Goal: Task Accomplishment & Management: Manage account settings

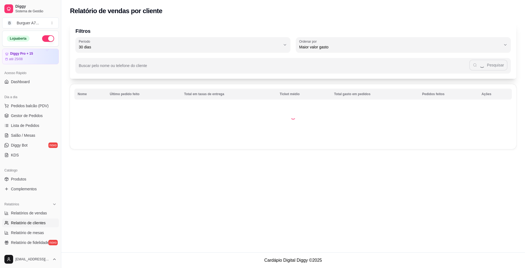
select select "30"
select select "HIGHEST_TOTAL_SPENT_WITH_ORDERS"
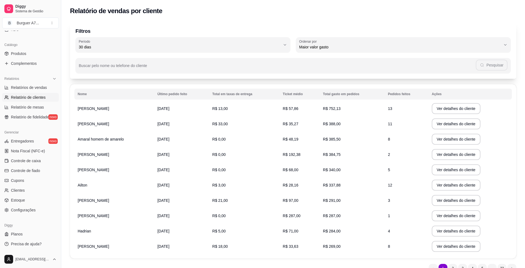
click at [34, 96] on span "Relatório de clientes" at bounding box center [28, 97] width 35 height 5
click at [34, 97] on span "Relatório de clientes" at bounding box center [28, 97] width 35 height 5
click at [53, 85] on link "Relatórios de vendas" at bounding box center [30, 87] width 57 height 9
select select "ALL"
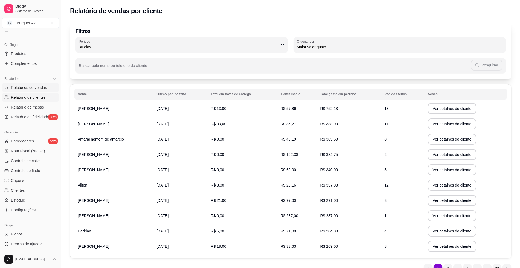
select select "0"
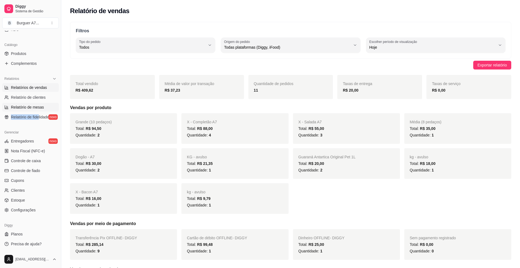
drag, startPoint x: 39, startPoint y: 123, endPoint x: 52, endPoint y: 107, distance: 20.6
click at [52, 107] on div "Relatórios Relatórios de vendas Relatório de clientes Relatório de mesas Relató…" at bounding box center [30, 97] width 61 height 51
click at [41, 92] on ul "Relatórios de vendas Relatório de clientes Relatório de mesas Relatório de fide…" at bounding box center [30, 102] width 57 height 38
click at [52, 92] on ul "Relatórios de vendas Relatório de clientes Relatório de mesas Relatório de fide…" at bounding box center [30, 102] width 57 height 38
click at [44, 101] on link "Relatório de clientes" at bounding box center [30, 97] width 57 height 9
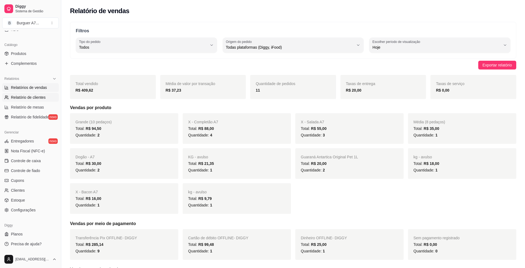
select select "30"
select select "HIGHEST_TOTAL_SPENT_WITH_ORDERS"
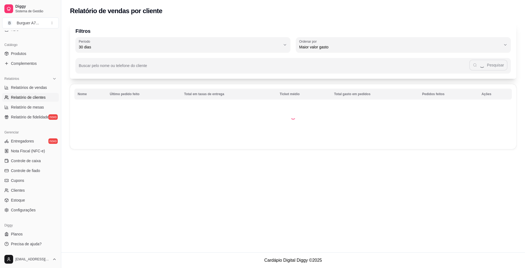
click at [44, 98] on span "Relatório de clientes" at bounding box center [28, 97] width 35 height 5
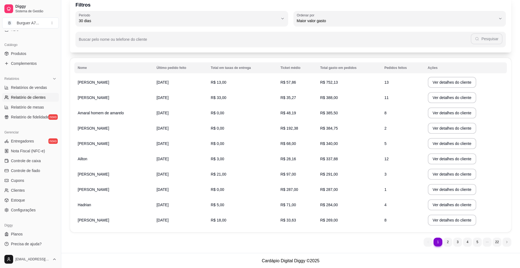
scroll to position [27, 0]
click at [44, 91] on link "Relatórios de vendas" at bounding box center [30, 87] width 57 height 9
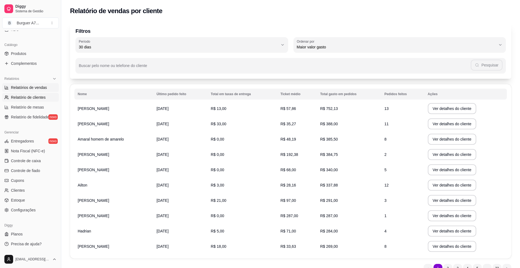
select select "ALL"
select select "0"
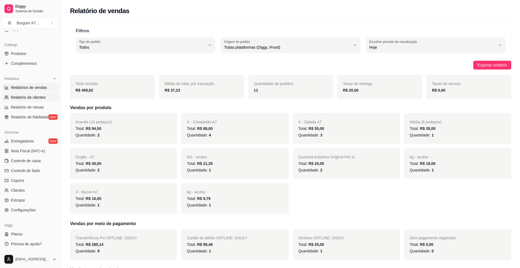
click at [47, 95] on link "Relatório de clientes" at bounding box center [30, 97] width 57 height 9
select select "30"
select select "HIGHEST_TOTAL_SPENT_WITH_ORDERS"
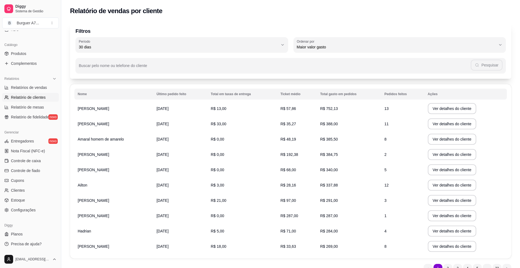
click at [35, 95] on span "Relatório de clientes" at bounding box center [28, 97] width 35 height 5
click at [33, 86] on span "Relatórios de vendas" at bounding box center [29, 87] width 36 height 5
select select "ALL"
select select "0"
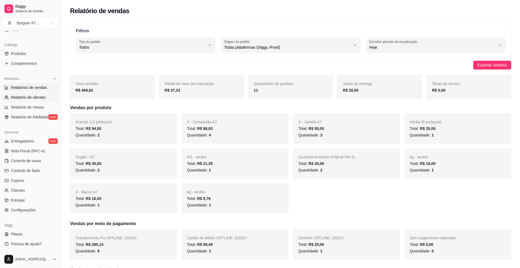
click at [29, 98] on span "Relatório de clientes" at bounding box center [28, 97] width 35 height 5
select select "30"
select select "HIGHEST_TOTAL_SPENT_WITH_ORDERS"
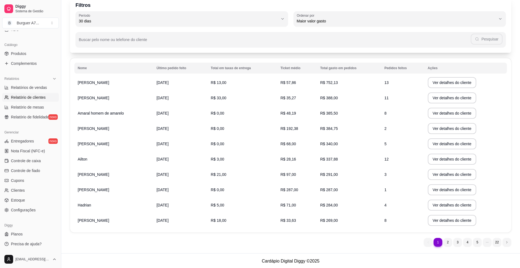
scroll to position [27, 0]
click at [34, 144] on link "Entregadores novo" at bounding box center [30, 141] width 57 height 9
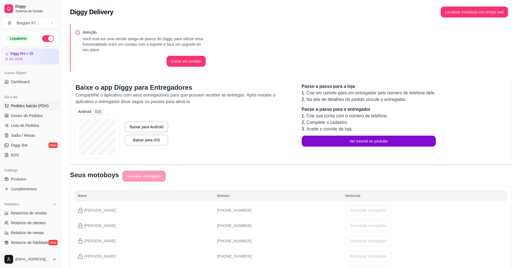
click at [33, 109] on button "Pedidos balcão (PDV)" at bounding box center [30, 106] width 57 height 9
click at [33, 111] on img at bounding box center [36, 104] width 51 height 35
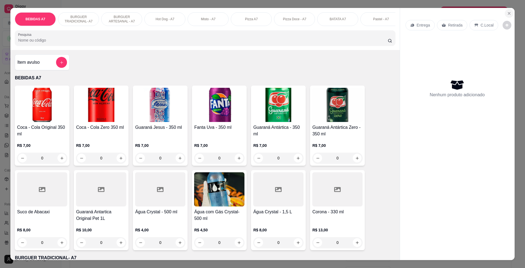
click at [508, 16] on button "Close" at bounding box center [509, 13] width 9 height 9
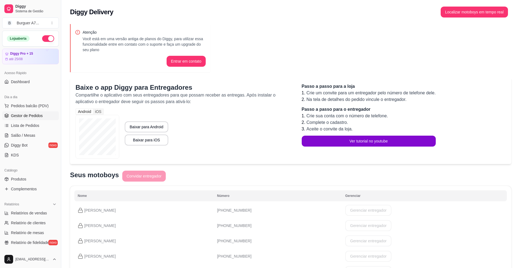
click at [42, 114] on link "Gestor de Pedidos" at bounding box center [30, 115] width 57 height 9
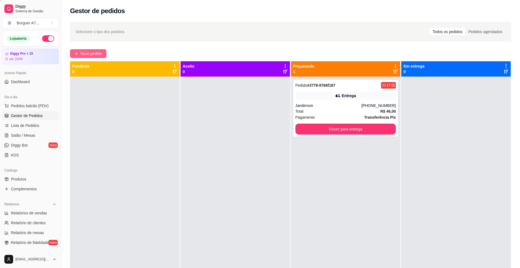
click at [91, 53] on span "Novo pedido" at bounding box center [91, 54] width 22 height 6
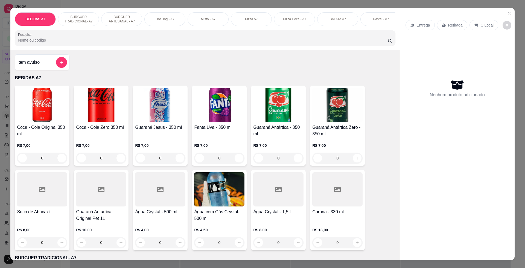
click at [23, 66] on h4 "Item avulso" at bounding box center [28, 62] width 22 height 7
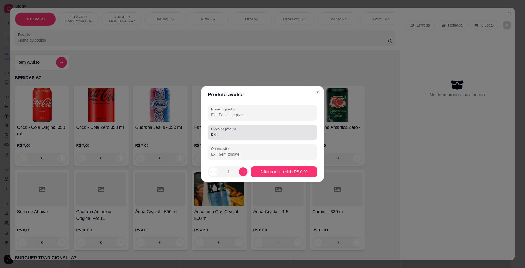
click at [268, 126] on div "Preço do produto 0,00" at bounding box center [262, 132] width 109 height 15
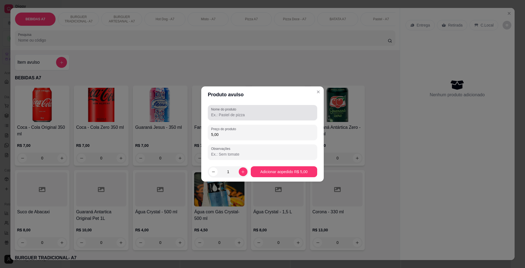
type input "5,00"
click at [226, 113] on input "Nome do produto" at bounding box center [262, 114] width 103 height 5
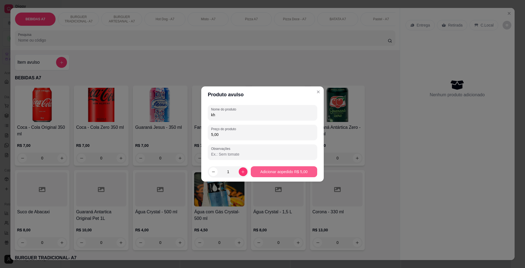
type input "kh"
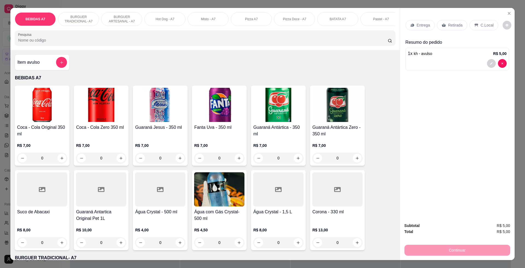
click at [451, 28] on div "Retirada" at bounding box center [452, 25] width 30 height 10
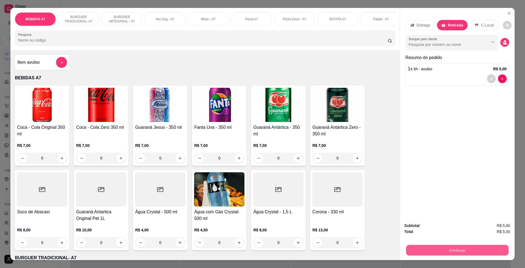
click at [501, 251] on button "Continuar" at bounding box center [457, 250] width 103 height 11
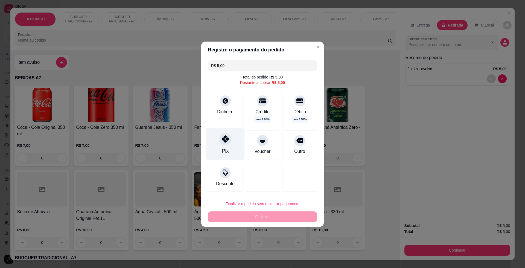
click at [209, 137] on div "Pix" at bounding box center [225, 144] width 39 height 32
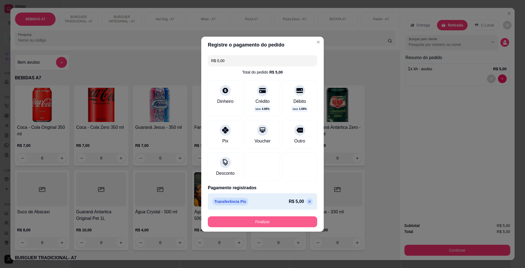
click at [273, 224] on button "Finalizar" at bounding box center [262, 221] width 109 height 11
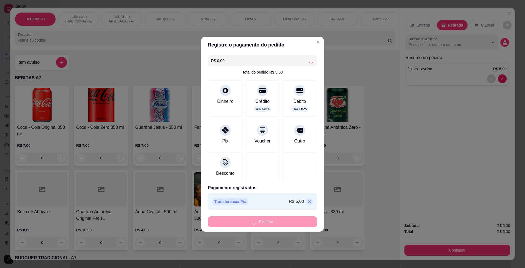
type input "-R$ 5,00"
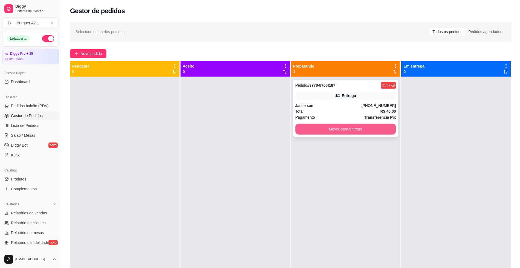
click at [336, 131] on button "Mover para entrega" at bounding box center [345, 129] width 101 height 11
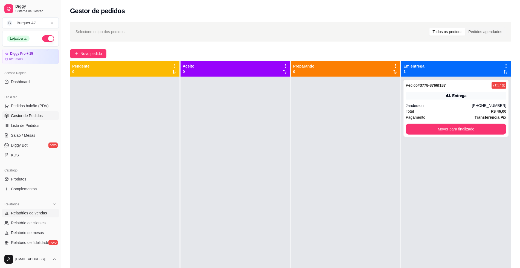
click at [24, 210] on link "Relatórios de vendas" at bounding box center [30, 213] width 57 height 9
select select "ALL"
select select "0"
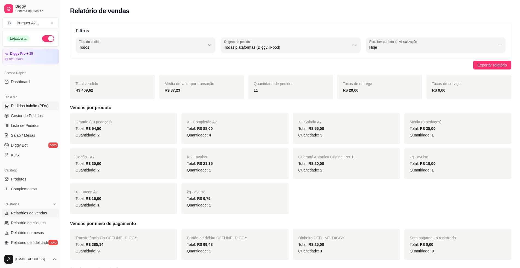
click at [41, 108] on span "Pedidos balcão (PDV)" at bounding box center [30, 105] width 38 height 5
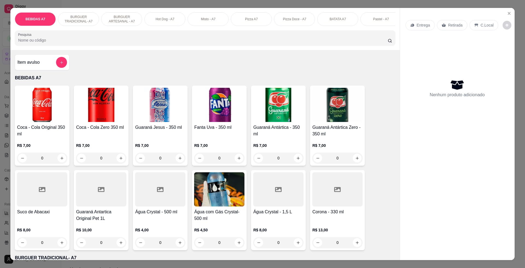
click at [56, 62] on div at bounding box center [61, 62] width 11 height 11
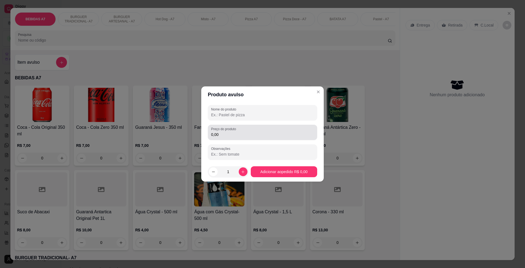
click at [254, 134] on input "0,00" at bounding box center [262, 134] width 103 height 5
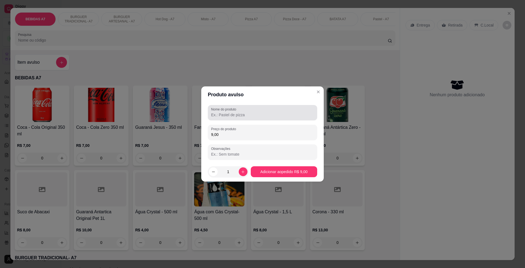
type input "9,00"
click at [314, 114] on input "Nome do produto" at bounding box center [262, 114] width 103 height 5
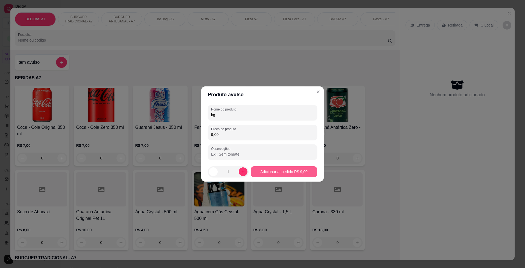
type input "kg"
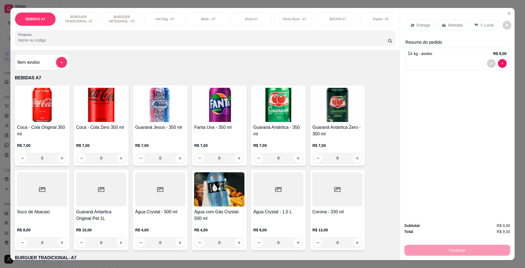
click at [458, 19] on div "Entrega Retirada C.Local" at bounding box center [458, 25] width 104 height 19
click at [459, 25] on div "Retirada" at bounding box center [452, 25] width 30 height 10
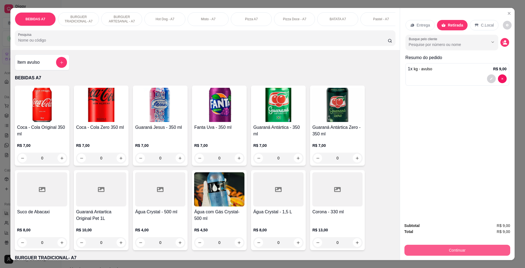
click at [475, 248] on button "Continuar" at bounding box center [458, 250] width 106 height 11
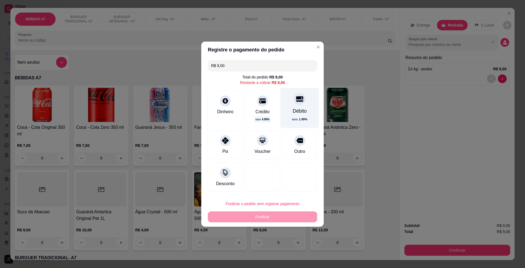
click at [301, 119] on span "1.99 %" at bounding box center [303, 119] width 8 height 5
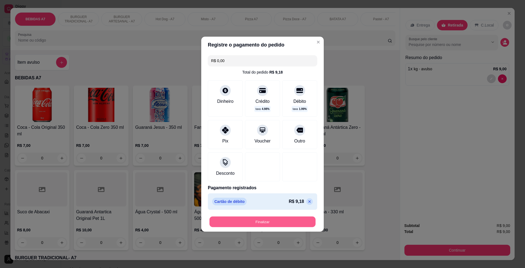
click at [291, 226] on button "Finalizar" at bounding box center [263, 221] width 106 height 11
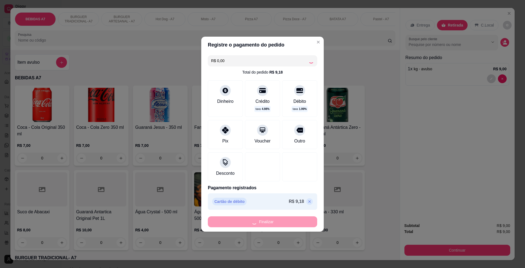
type input "-R$ 9,00"
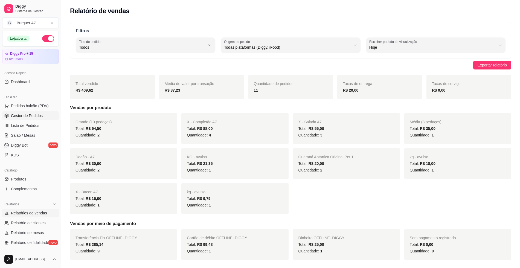
click at [48, 118] on link "Gestor de Pedidos" at bounding box center [30, 115] width 57 height 9
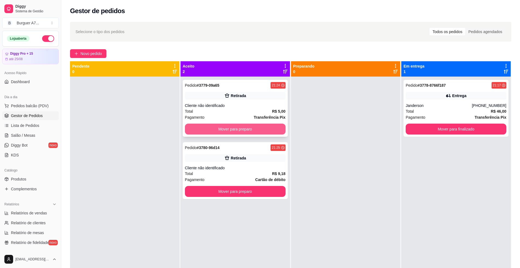
click at [265, 127] on button "Mover para preparo" at bounding box center [235, 129] width 101 height 11
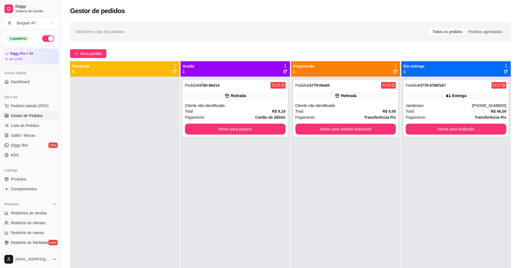
click at [291, 123] on div "Pedido # 3779-09a65 21:24 Retirada Cliente não identificado Total R$ 5,00 Pagam…" at bounding box center [345, 211] width 109 height 268
click at [258, 125] on button "Mover para preparo" at bounding box center [235, 129] width 98 height 11
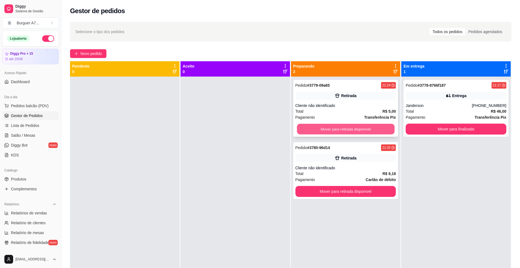
click at [332, 129] on button "Mover para retirada disponível" at bounding box center [346, 129] width 98 height 11
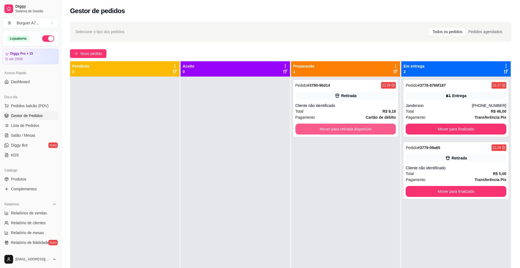
click at [332, 129] on button "Mover para retirada disponível" at bounding box center [345, 129] width 101 height 11
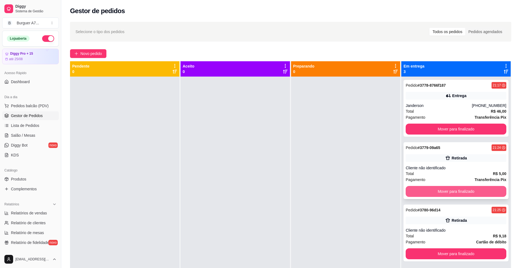
click at [450, 196] on button "Mover para finalizado" at bounding box center [456, 191] width 101 height 11
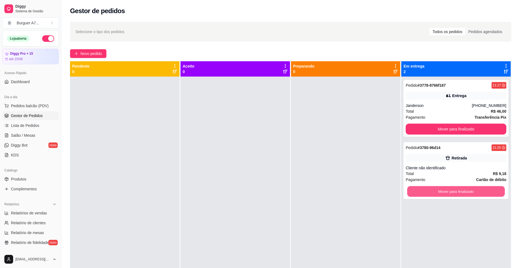
click at [449, 194] on button "Mover para finalizado" at bounding box center [456, 191] width 98 height 11
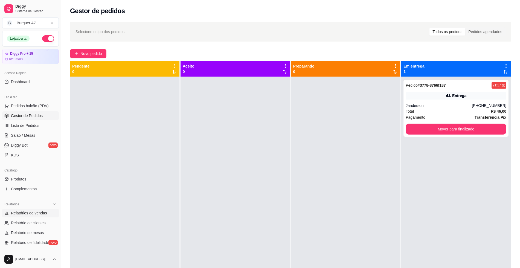
click at [37, 211] on span "Relatórios de vendas" at bounding box center [29, 212] width 36 height 5
select select "ALL"
select select "0"
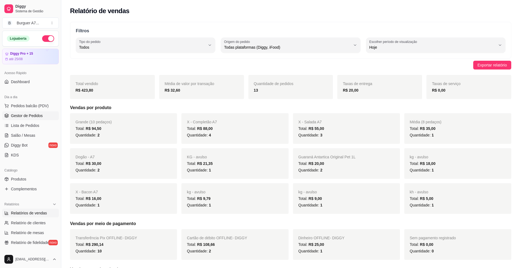
click at [42, 115] on link "Gestor de Pedidos" at bounding box center [30, 115] width 57 height 9
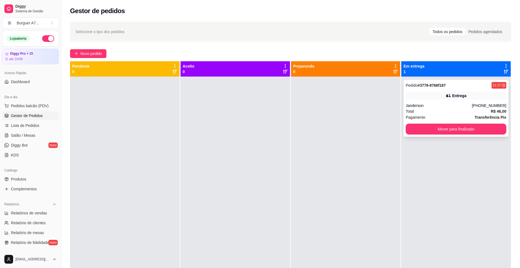
click at [433, 92] on div "Entrega" at bounding box center [456, 96] width 101 height 8
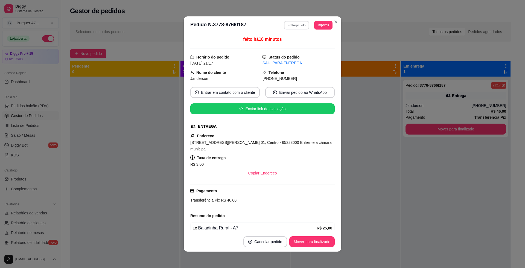
click at [290, 27] on button "Editar pedido" at bounding box center [296, 25] width 25 height 8
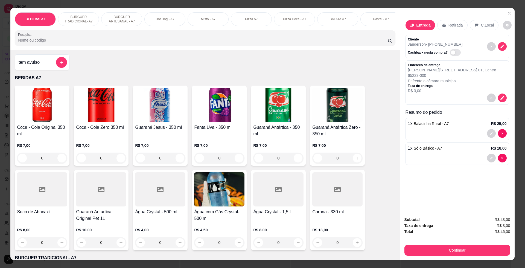
scroll to position [137, 0]
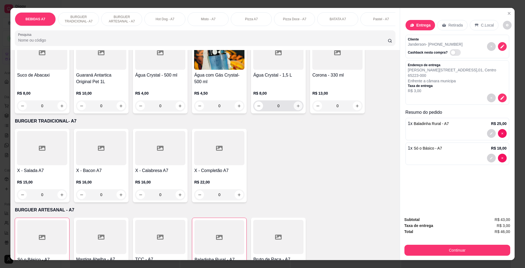
click at [297, 108] on icon "increase-product-quantity" at bounding box center [298, 106] width 4 height 4
type input "1"
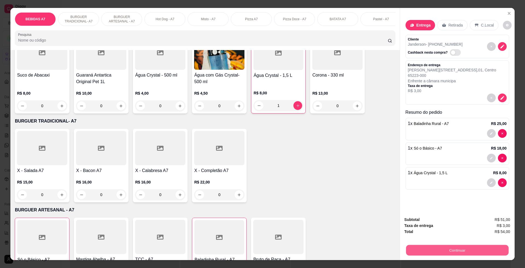
click at [488, 251] on button "Continuar" at bounding box center [457, 250] width 103 height 11
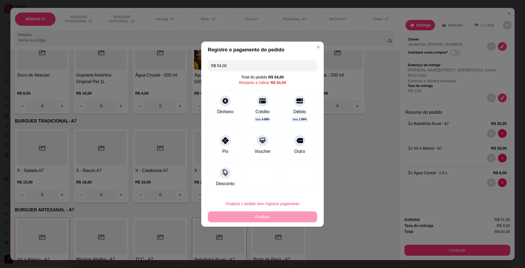
click at [207, 140] on div "Registre o pagamento do pedido R$ 54,00 Total do pedido R$ 54,00 Restante a cob…" at bounding box center [262, 134] width 525 height 268
click at [215, 141] on div "Pix" at bounding box center [225, 144] width 39 height 32
type input "R$ 0,00"
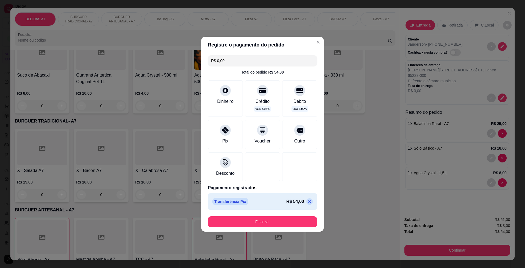
click at [279, 227] on footer "Finalizar" at bounding box center [262, 222] width 123 height 20
click at [274, 221] on button "Finalizar" at bounding box center [262, 221] width 109 height 11
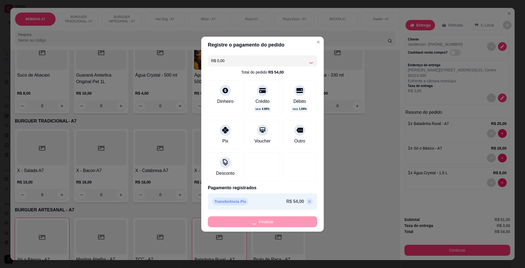
type input "0"
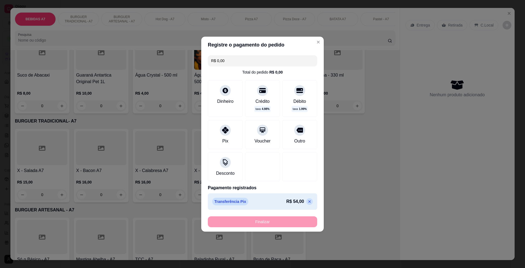
type input "-R$ 54,00"
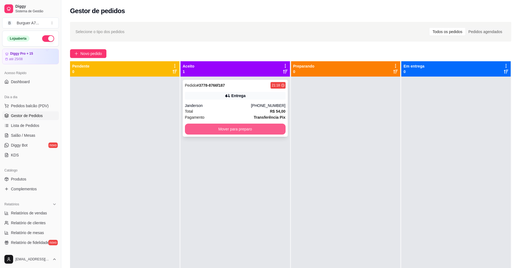
click at [268, 130] on button "Mover para preparo" at bounding box center [235, 129] width 101 height 11
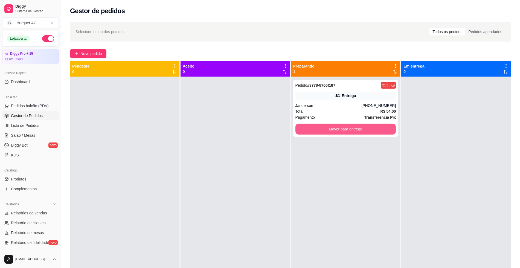
click at [298, 126] on button "Mover para entrega" at bounding box center [345, 129] width 101 height 11
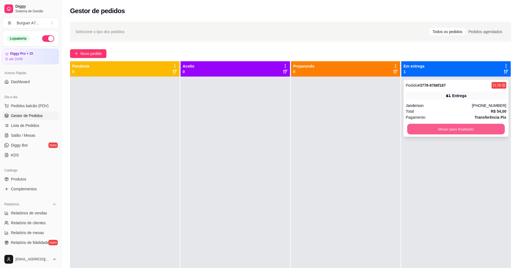
click at [407, 130] on button "Mover para finalizado" at bounding box center [456, 129] width 98 height 11
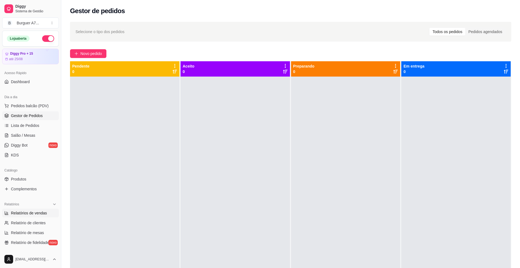
click at [36, 215] on span "Relatórios de vendas" at bounding box center [29, 212] width 36 height 5
select select "ALL"
select select "0"
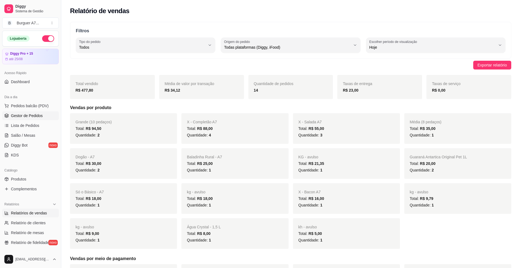
click at [44, 119] on link "Gestor de Pedidos" at bounding box center [30, 115] width 57 height 9
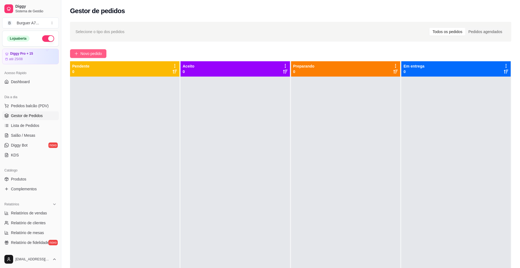
click at [107, 51] on div "Novo pedido" at bounding box center [290, 53] width 441 height 9
click at [100, 53] on span "Novo pedido" at bounding box center [91, 54] width 22 height 6
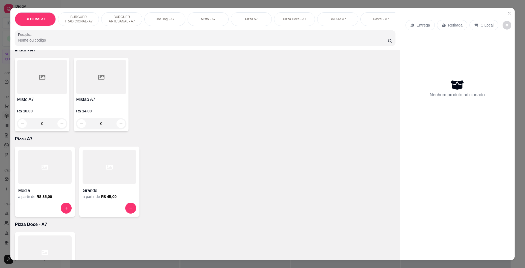
scroll to position [513, 0]
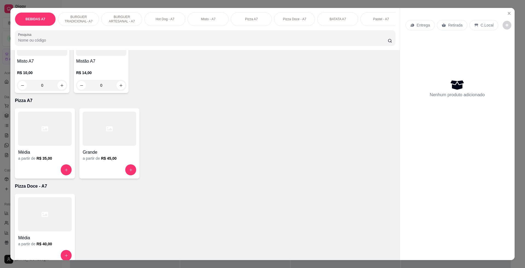
click at [118, 140] on div at bounding box center [110, 129] width 54 height 34
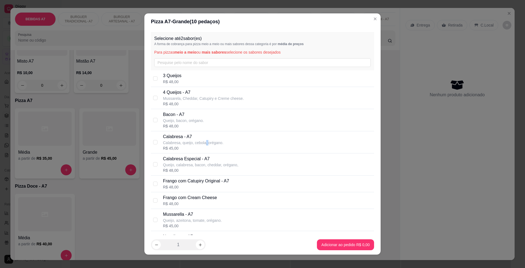
click at [201, 142] on p "Calabresa, queijo, cebola, orégano." at bounding box center [193, 142] width 60 height 5
checkbox input "true"
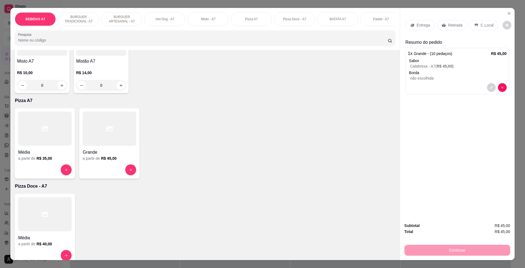
click at [114, 156] on h4 "Grande" at bounding box center [110, 152] width 54 height 7
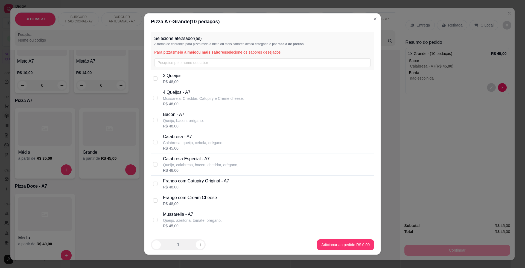
click at [184, 103] on div "R$ 48,00" at bounding box center [203, 103] width 81 height 5
checkbox input "true"
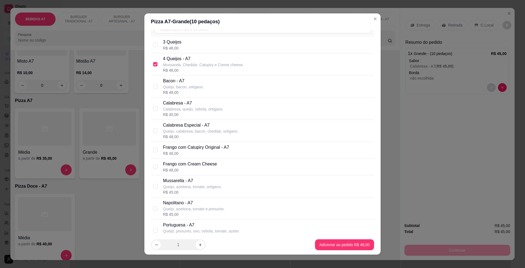
scroll to position [34, 0]
click at [210, 149] on p "Frango com Catupiry Original - A7" at bounding box center [196, 147] width 66 height 7
checkbox input "true"
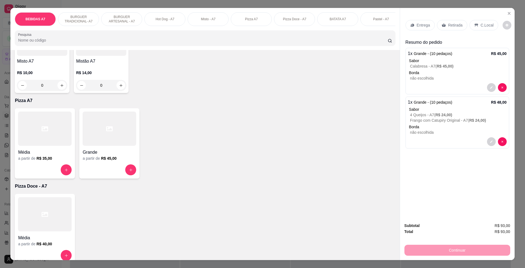
click at [453, 28] on div "Retirada" at bounding box center [452, 25] width 30 height 10
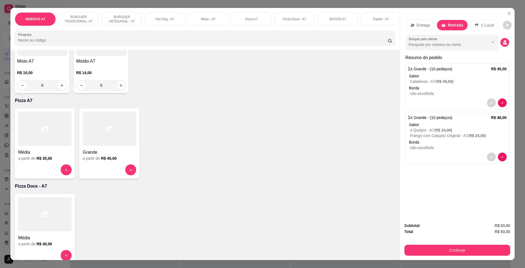
drag, startPoint x: 500, startPoint y: 257, endPoint x: 494, endPoint y: 254, distance: 6.8
click at [498, 257] on div "Subtotal R$ 93,00 Total R$ 93,00 Continuar" at bounding box center [457, 239] width 115 height 42
drag, startPoint x: 484, startPoint y: 244, endPoint x: 475, endPoint y: 249, distance: 10.0
click at [484, 244] on div "Continuar" at bounding box center [458, 250] width 106 height 12
click at [475, 251] on button "Continuar" at bounding box center [458, 250] width 106 height 11
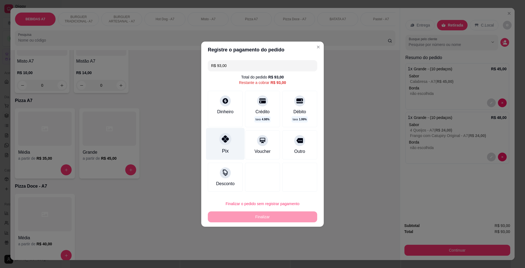
click at [232, 145] on div "Pix" at bounding box center [225, 144] width 39 height 32
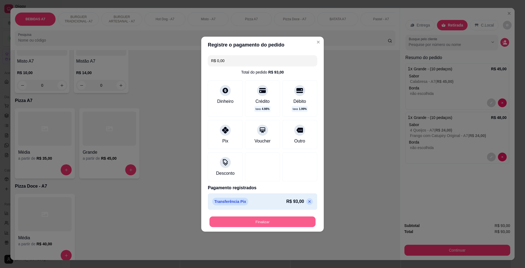
click at [276, 224] on button "Finalizar" at bounding box center [263, 221] width 106 height 11
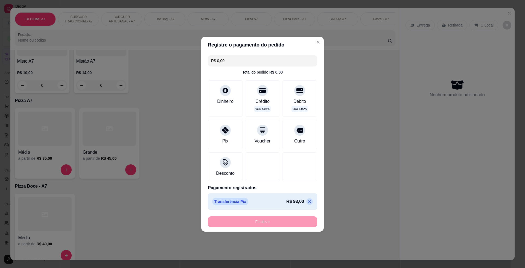
type input "-R$ 93,00"
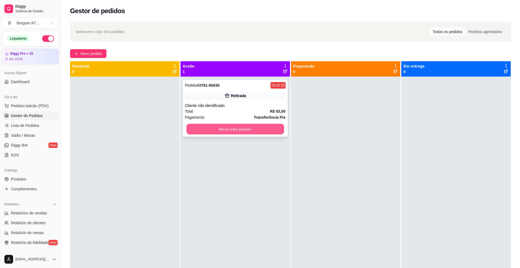
click at [265, 128] on button "Mover para preparo" at bounding box center [235, 129] width 98 height 11
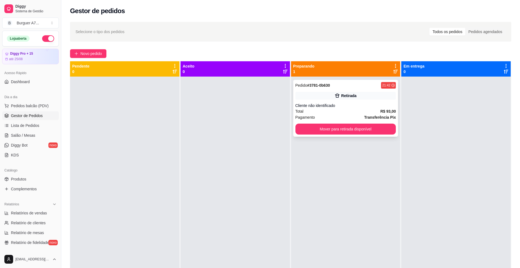
click at [350, 89] on div "Pedido # 3781-0b630 21:42 Retirada Cliente não identificado Total R$ 93,00 Paga…" at bounding box center [345, 108] width 105 height 57
click at [382, 104] on div "Cliente não identificado" at bounding box center [345, 105] width 101 height 5
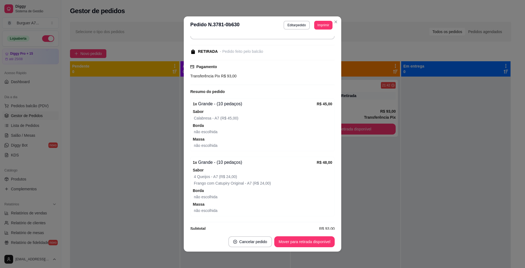
scroll to position [54, 0]
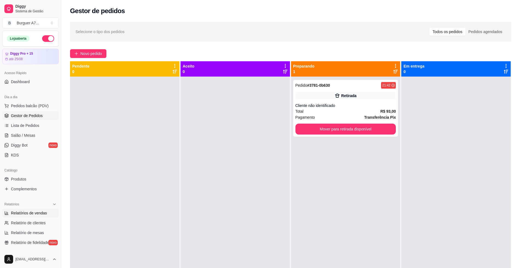
click at [45, 212] on span "Relatórios de vendas" at bounding box center [29, 212] width 36 height 5
select select "ALL"
select select "0"
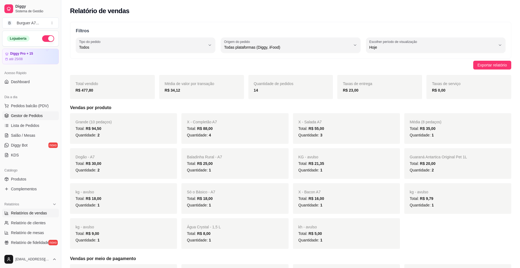
click at [43, 115] on link "Gestor de Pedidos" at bounding box center [30, 115] width 57 height 9
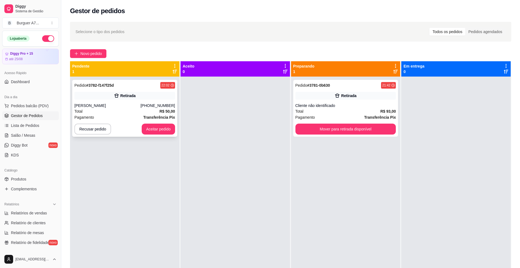
click at [130, 90] on div "Pedido # 3782-f147f25d 22:02 Retirada [PERSON_NAME] [PHONE_NUMBER] Total R$ 50,…" at bounding box center [124, 108] width 105 height 57
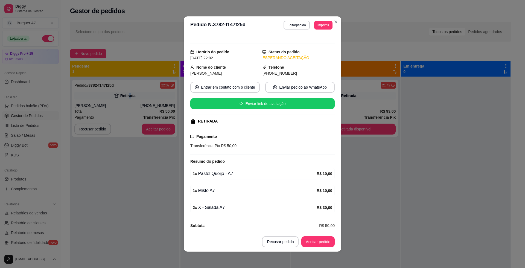
scroll to position [10, 0]
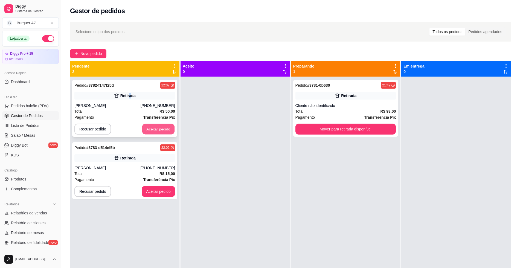
click at [161, 126] on button "Aceitar pedido" at bounding box center [158, 129] width 32 height 11
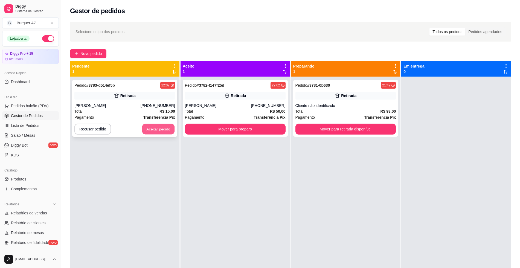
click at [161, 128] on button "Aceitar pedido" at bounding box center [158, 129] width 32 height 11
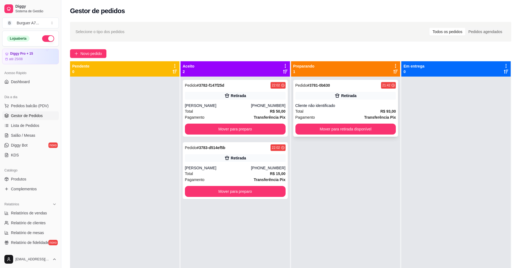
click at [318, 135] on div "Pedido # 3781-0b630 21:42 Retirada Cliente não identificado Total R$ 93,00 Paga…" at bounding box center [345, 108] width 105 height 57
click at [359, 132] on button "Mover para retirada disponível" at bounding box center [345, 129] width 101 height 11
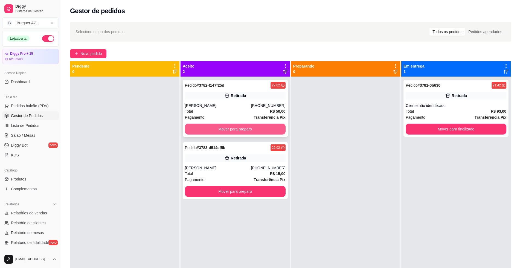
click at [265, 128] on button "Mover para preparo" at bounding box center [235, 129] width 101 height 11
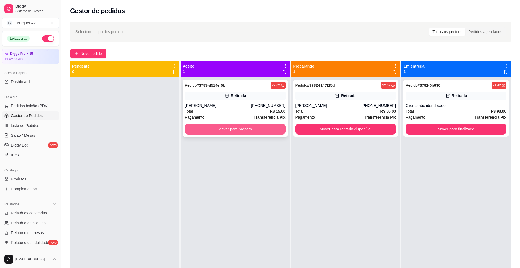
click at [280, 130] on button "Mover para preparo" at bounding box center [235, 129] width 101 height 11
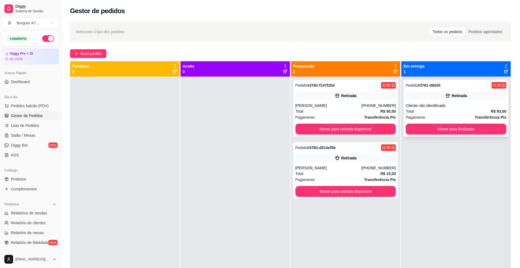
drag, startPoint x: 449, startPoint y: 104, endPoint x: 446, endPoint y: 104, distance: 2.7
click at [446, 104] on div "Cliente não identificado" at bounding box center [456, 105] width 101 height 5
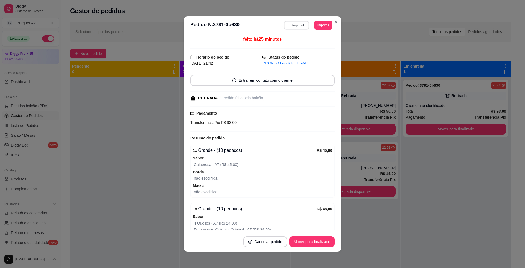
click at [289, 23] on button "Editar pedido" at bounding box center [296, 25] width 25 height 8
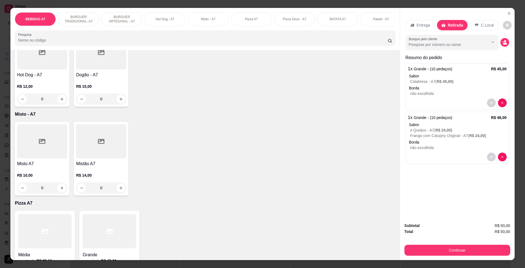
scroll to position [513, 0]
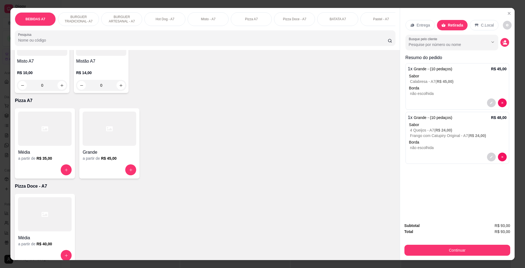
click at [106, 132] on icon at bounding box center [109, 129] width 7 height 7
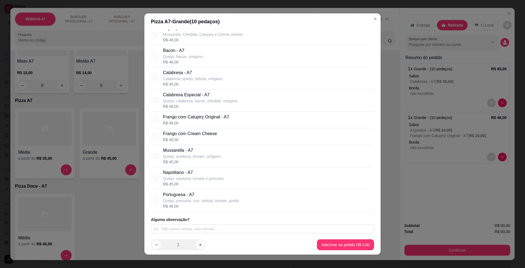
scroll to position [65, 0]
click at [205, 156] on p "Queijo, azeitona, tomate, orégano." at bounding box center [192, 155] width 59 height 5
checkbox input "true"
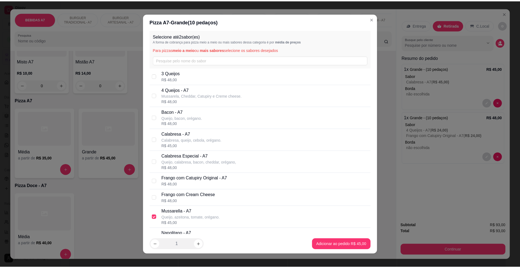
scroll to position [0, 0]
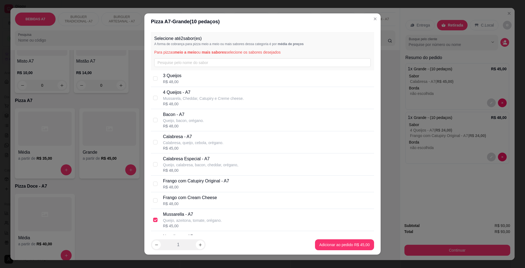
click at [233, 139] on div "Calabresa - A7 Calabresa, queijo, cebola, orégano. R$ 45,00" at bounding box center [267, 143] width 209 height 18
click at [233, 139] on div "Calabresa - A7 Calabresa, queijo, cebola, orégano. R$ 22,50" at bounding box center [267, 143] width 209 height 18
checkbox input "false"
click at [227, 161] on p "Calabresa Especial - A7" at bounding box center [201, 159] width 76 height 7
checkbox input "true"
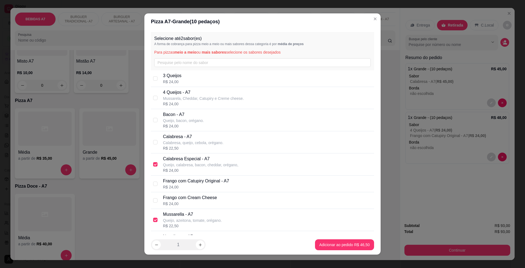
drag, startPoint x: 354, startPoint y: 252, endPoint x: 348, endPoint y: 245, distance: 9.1
click at [348, 245] on footer "1 Adicionar ao pedido R$ 46,50" at bounding box center [262, 245] width 236 height 20
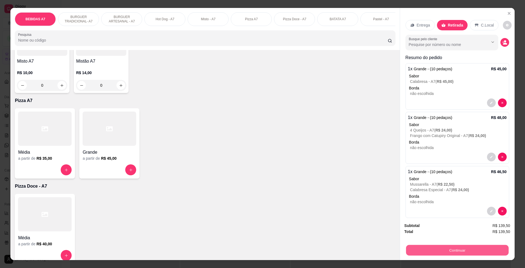
click at [456, 247] on button "Continuar" at bounding box center [457, 250] width 103 height 11
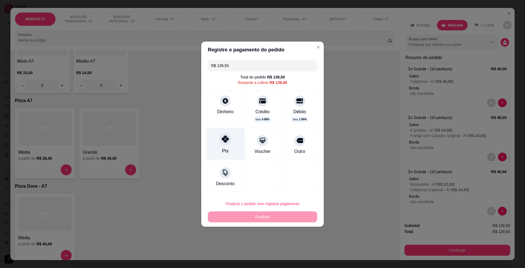
click at [222, 143] on icon at bounding box center [225, 138] width 7 height 7
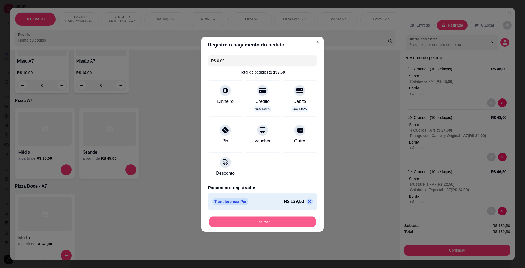
click at [295, 224] on button "Finalizar" at bounding box center [263, 221] width 106 height 11
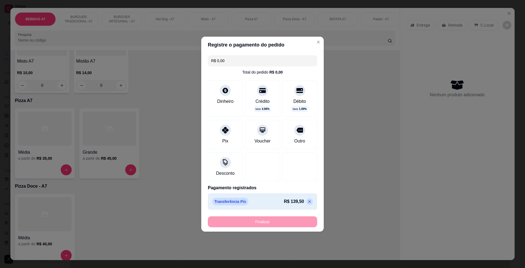
type input "-R$ 139,50"
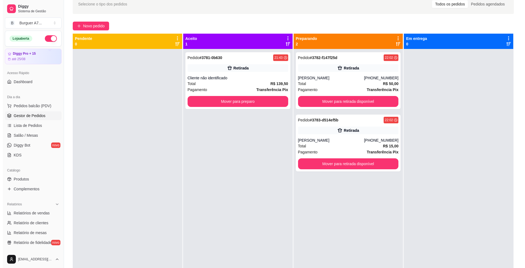
scroll to position [22, 0]
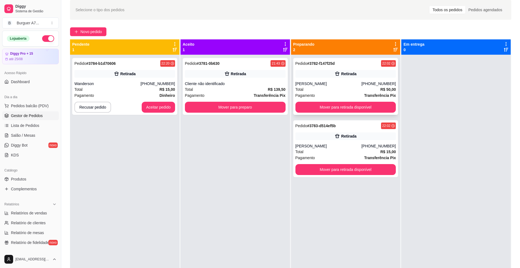
click at [332, 90] on div "Total R$ 50,00" at bounding box center [345, 89] width 101 height 6
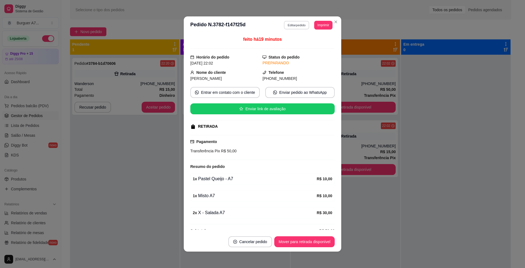
click at [297, 22] on button "Editar pedido" at bounding box center [296, 25] width 25 height 8
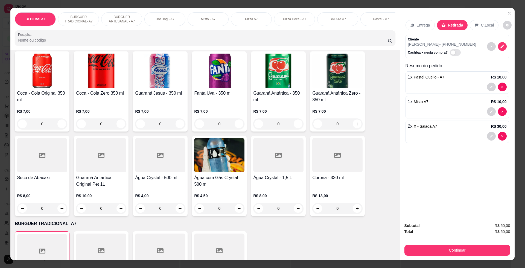
scroll to position [68, 0]
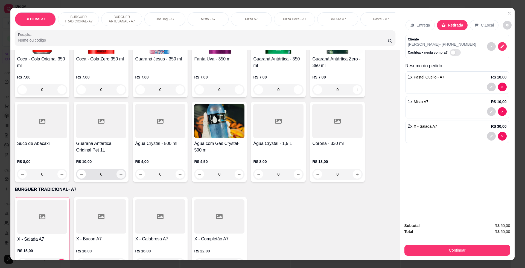
click at [120, 176] on button "increase-product-quantity" at bounding box center [121, 174] width 9 height 9
type input "1"
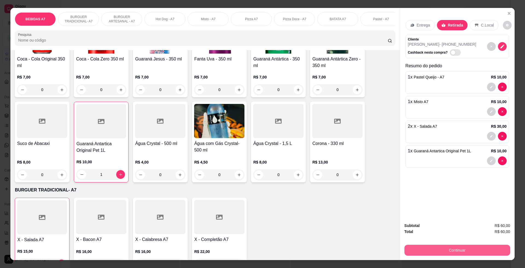
click at [424, 248] on button "Continuar" at bounding box center [458, 250] width 106 height 11
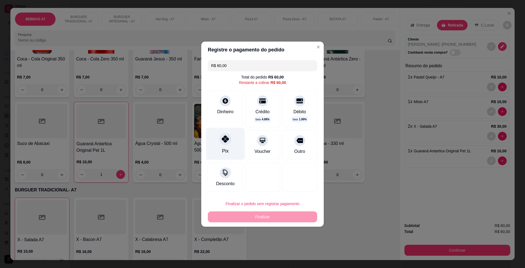
click at [227, 142] on icon at bounding box center [225, 138] width 7 height 7
type input "R$ 0,00"
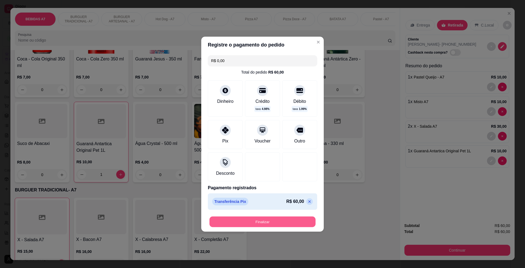
click at [286, 219] on button "Finalizar" at bounding box center [263, 221] width 106 height 11
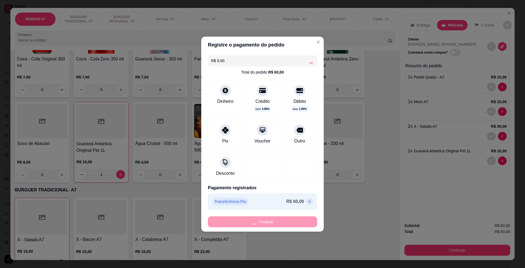
type input "0"
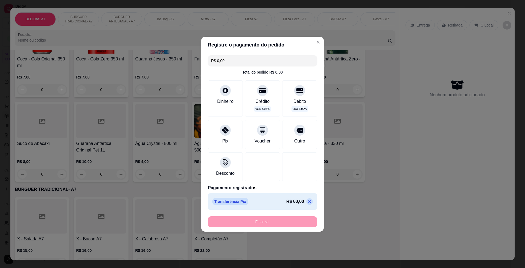
type input "-R$ 60,00"
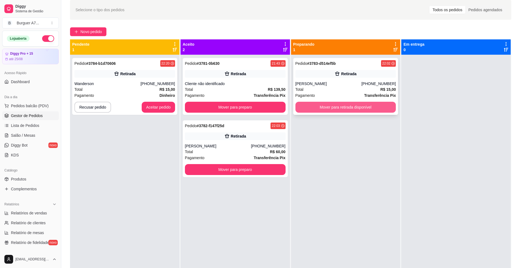
click at [305, 111] on button "Mover para retirada disponível" at bounding box center [345, 107] width 101 height 11
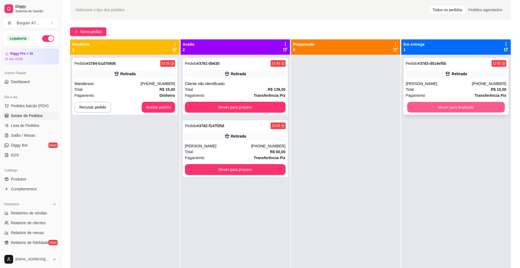
click at [436, 111] on button "Mover para finalizado" at bounding box center [456, 107] width 98 height 11
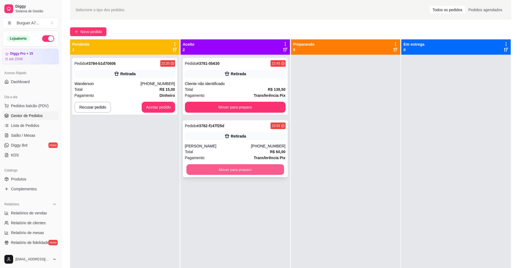
click at [273, 171] on button "Mover para preparo" at bounding box center [235, 169] width 98 height 11
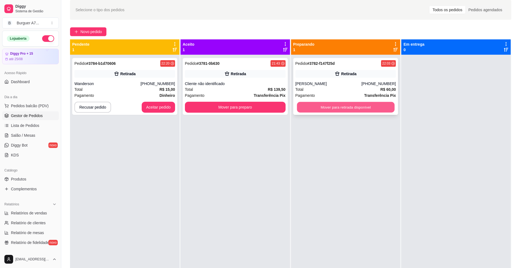
click at [332, 106] on button "Mover para retirada disponível" at bounding box center [346, 107] width 98 height 11
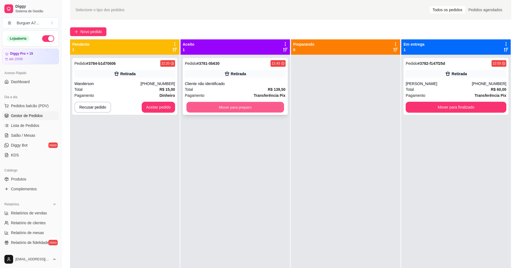
click at [268, 107] on button "Mover para preparo" at bounding box center [235, 107] width 98 height 11
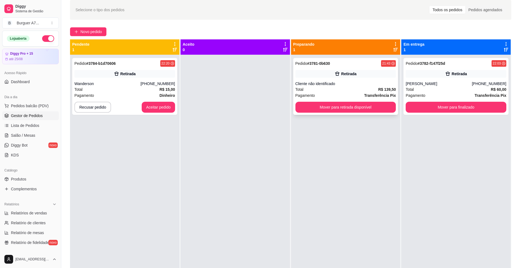
click at [347, 81] on div "Pedido # 3781-0b630 21:43 Retirada Cliente não identificado Total R$ 139,50 Pag…" at bounding box center [345, 86] width 105 height 57
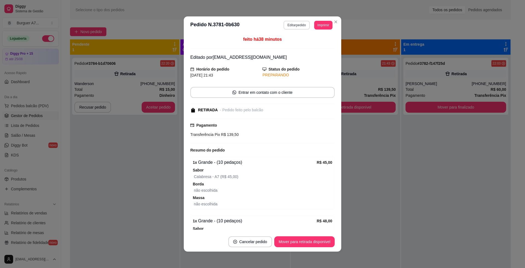
click at [294, 24] on button "Editar pedido" at bounding box center [297, 25] width 26 height 9
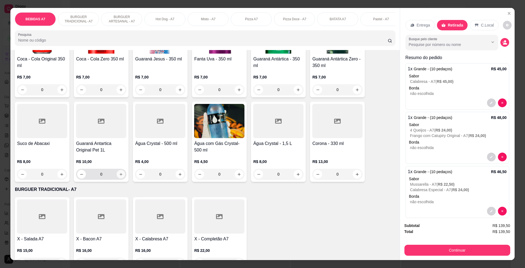
click at [120, 176] on icon "increase-product-quantity" at bounding box center [121, 174] width 4 height 4
click at [120, 177] on icon "increase-product-quantity" at bounding box center [121, 175] width 4 height 4
type input "2"
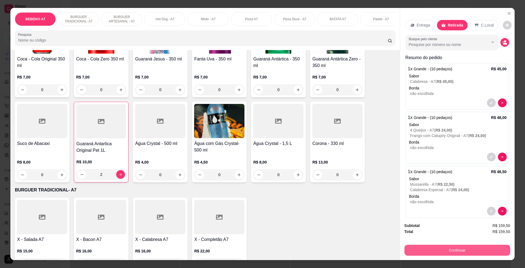
click at [465, 253] on button "Continuar" at bounding box center [458, 250] width 106 height 11
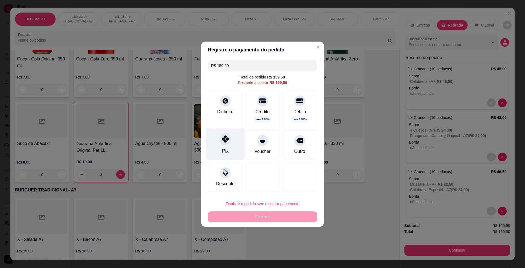
click at [233, 147] on div "Pix" at bounding box center [225, 144] width 39 height 32
type input "R$ 0,00"
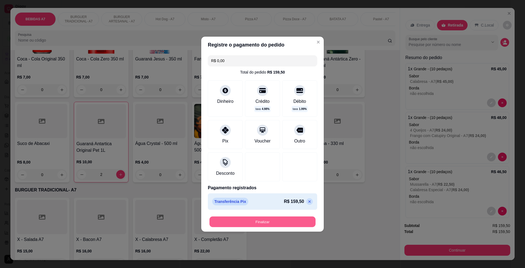
click at [284, 217] on button "Finalizar" at bounding box center [263, 221] width 106 height 11
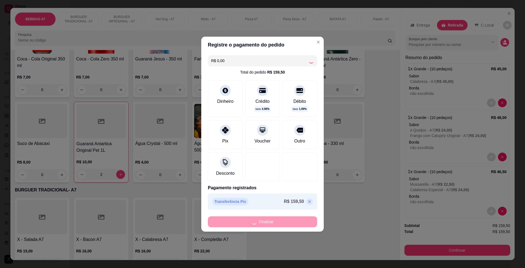
type input "0"
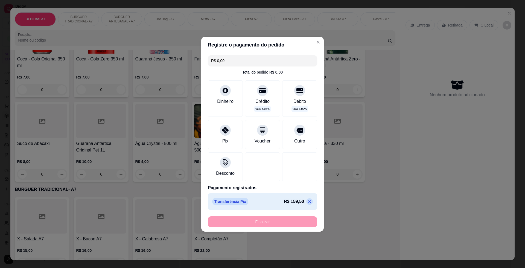
type input "-R$ 159,50"
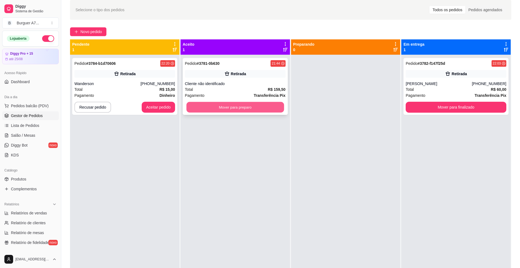
click at [263, 108] on button "Mover para preparo" at bounding box center [235, 107] width 98 height 11
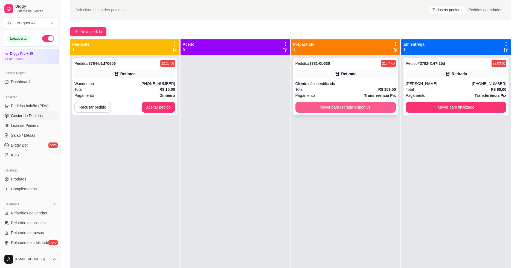
click at [315, 109] on button "Mover para retirada disponível" at bounding box center [345, 107] width 101 height 11
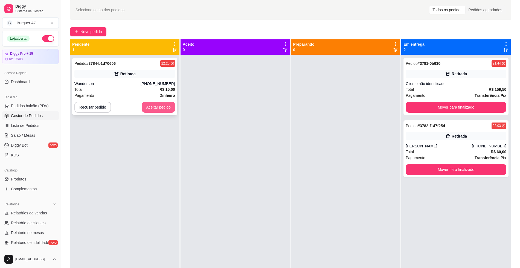
click at [162, 111] on button "Aceitar pedido" at bounding box center [158, 107] width 33 height 11
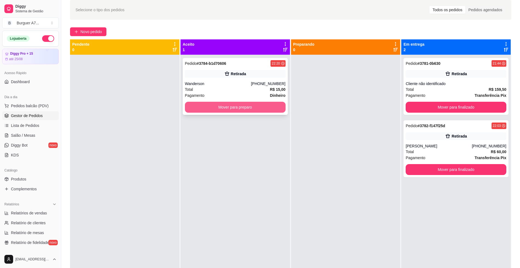
click at [241, 106] on button "Mover para preparo" at bounding box center [235, 107] width 101 height 11
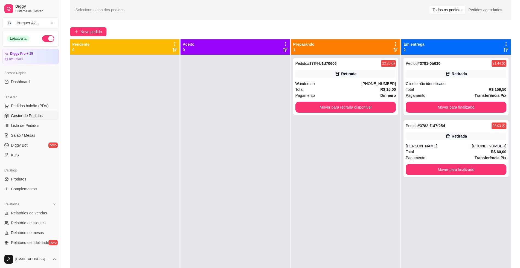
click at [30, 208] on div "Relatórios" at bounding box center [30, 204] width 57 height 9
click at [46, 205] on div "Relatórios" at bounding box center [30, 204] width 57 height 9
drag, startPoint x: 43, startPoint y: 215, endPoint x: 45, endPoint y: 213, distance: 3.2
click at [42, 215] on span "Relatórios de vendas" at bounding box center [29, 212] width 36 height 5
select select "ALL"
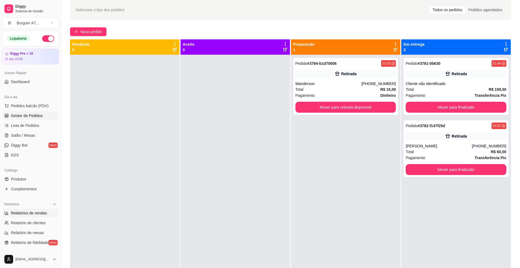
select select "ALL"
select select "0"
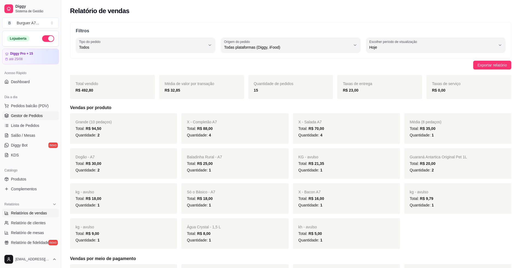
click at [23, 118] on link "Gestor de Pedidos" at bounding box center [30, 115] width 57 height 9
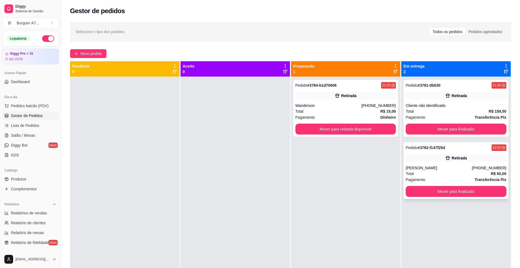
click at [437, 161] on div "Retirada" at bounding box center [456, 158] width 101 height 8
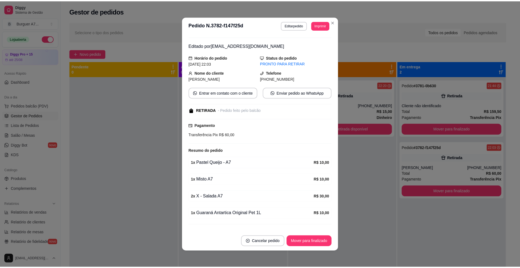
scroll to position [23, 0]
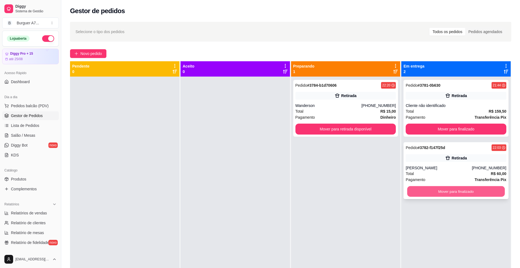
click at [488, 189] on button "Mover para finalizado" at bounding box center [456, 191] width 98 height 11
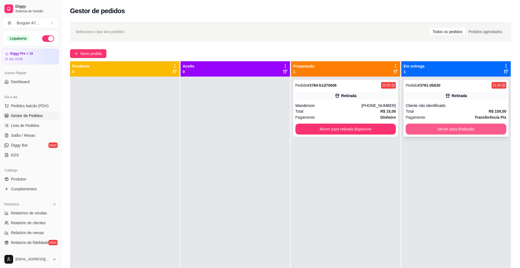
click at [479, 134] on button "Mover para finalizado" at bounding box center [456, 129] width 101 height 11
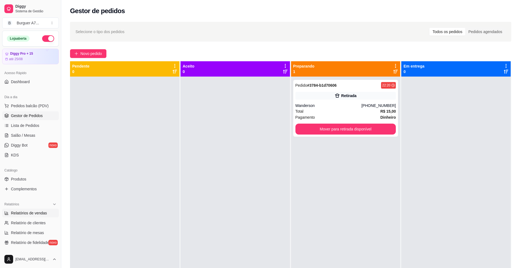
click at [40, 217] on link "Relatórios de vendas" at bounding box center [30, 213] width 57 height 9
select select "ALL"
select select "0"
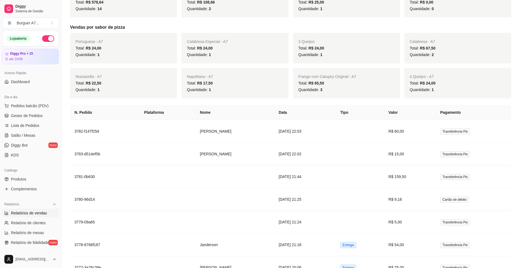
scroll to position [308, 0]
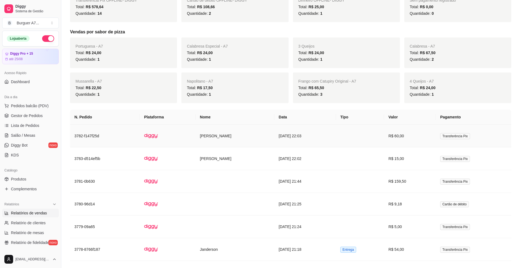
click at [196, 143] on td "[PERSON_NAME]" at bounding box center [235, 136] width 79 height 23
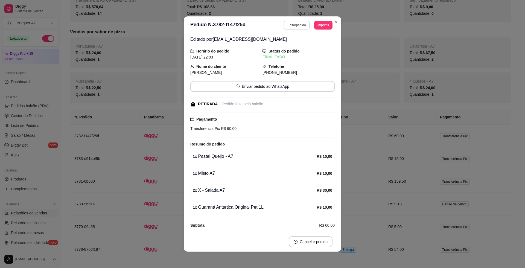
click at [284, 27] on button "Editar pedido" at bounding box center [297, 25] width 26 height 9
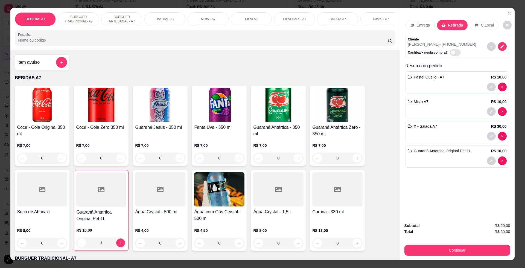
click at [462, 257] on div "Subtotal R$ 60,00 Total R$ 60,00 Continuar" at bounding box center [457, 239] width 115 height 42
click at [464, 252] on button "Continuar" at bounding box center [458, 250] width 106 height 11
click at [507, 13] on icon "Close" at bounding box center [509, 13] width 4 height 4
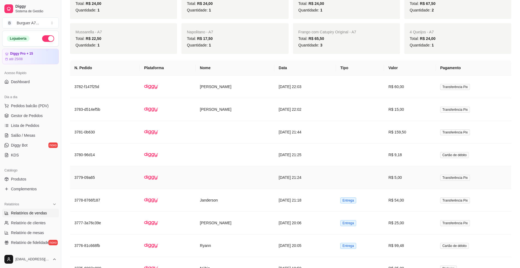
scroll to position [376, 0]
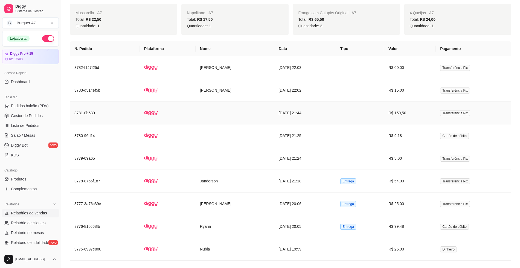
click at [282, 114] on td "[DATE] 21:44" at bounding box center [305, 113] width 62 height 23
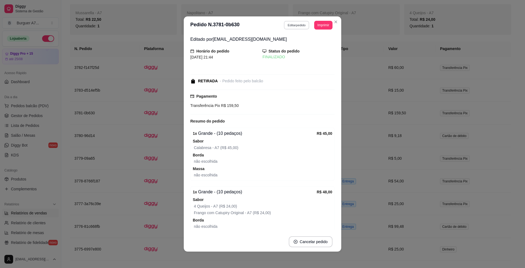
click at [293, 28] on button "Editar pedido" at bounding box center [296, 25] width 25 height 8
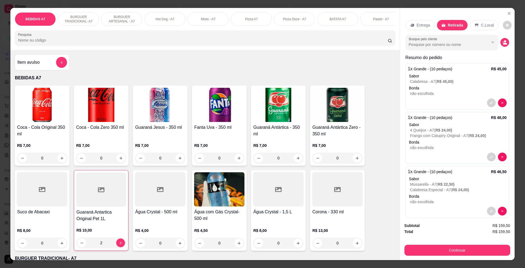
click at [453, 247] on button "Continuar" at bounding box center [458, 250] width 106 height 11
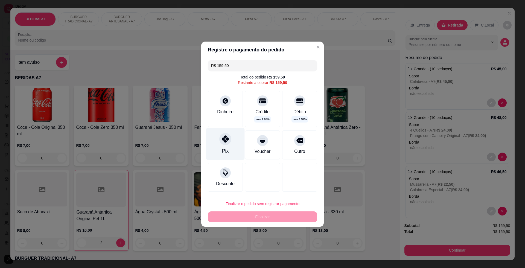
click at [237, 143] on div "Pix" at bounding box center [225, 144] width 39 height 32
type input "R$ 0,00"
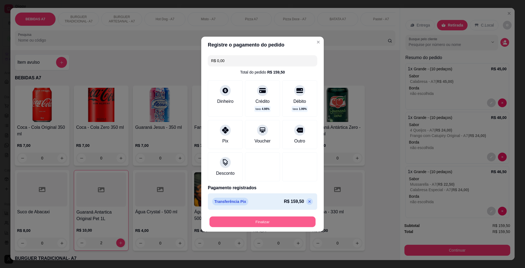
click at [276, 222] on button "Finalizar" at bounding box center [263, 221] width 106 height 11
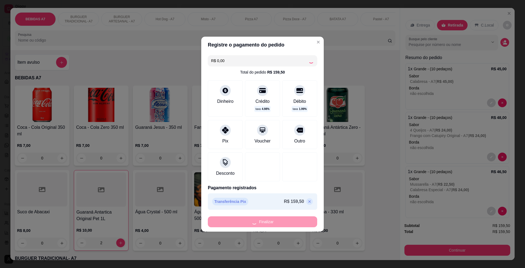
type input "0"
type input "-R$ 159,50"
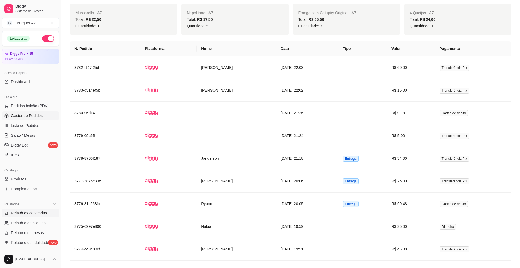
click at [30, 112] on link "Gestor de Pedidos" at bounding box center [30, 115] width 57 height 9
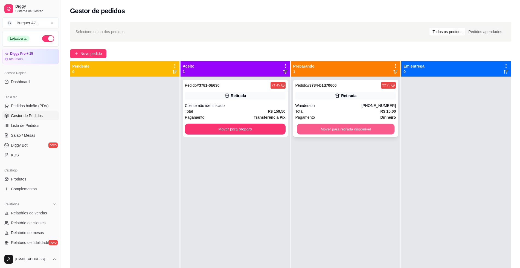
click at [380, 129] on button "Mover para retirada disponível" at bounding box center [346, 129] width 98 height 11
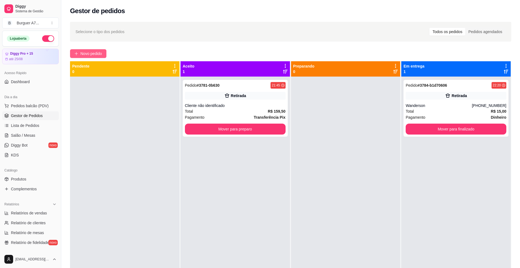
click at [96, 52] on span "Novo pedido" at bounding box center [91, 54] width 22 height 6
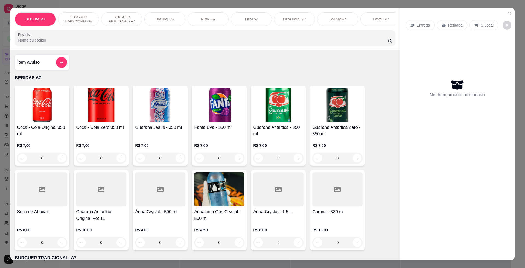
click at [64, 62] on div at bounding box center [61, 62] width 11 height 11
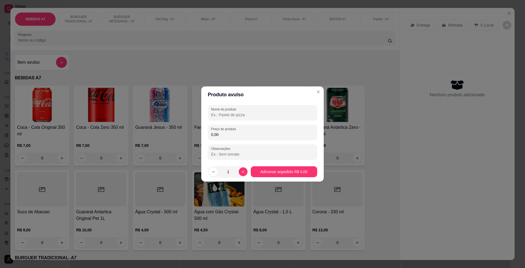
click at [219, 123] on div "Nome do produto Preço do produto 0,00 Observações" at bounding box center [262, 132] width 109 height 55
click at [232, 133] on input "0,00" at bounding box center [262, 134] width 103 height 5
type input "10,00"
click at [245, 110] on div at bounding box center [262, 112] width 103 height 11
type input "h.l."
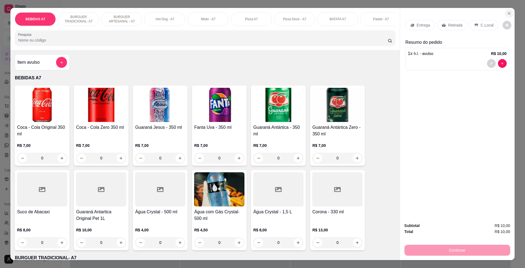
click at [511, 13] on button "Close" at bounding box center [509, 13] width 9 height 9
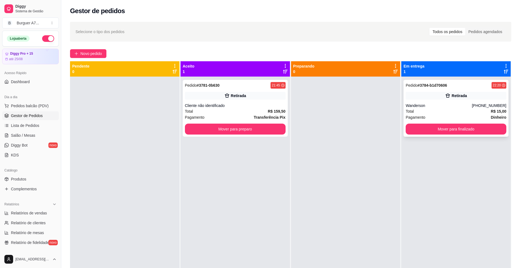
click at [491, 109] on strong "R$ 15,00" at bounding box center [499, 111] width 16 height 4
click at [439, 130] on button "Mover para finalizado" at bounding box center [456, 129] width 98 height 11
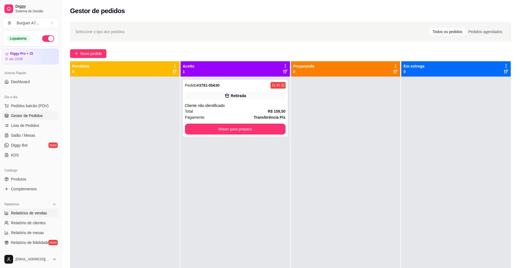
click at [26, 209] on link "Relatórios de vendas" at bounding box center [30, 213] width 57 height 9
select select "ALL"
select select "0"
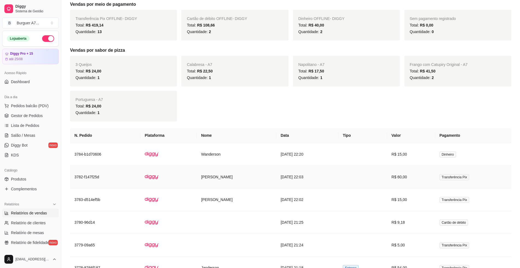
scroll to position [308, 0]
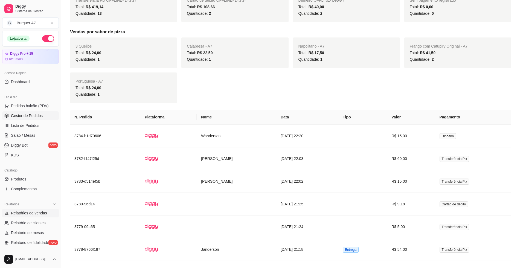
click at [43, 118] on link "Gestor de Pedidos" at bounding box center [30, 115] width 57 height 9
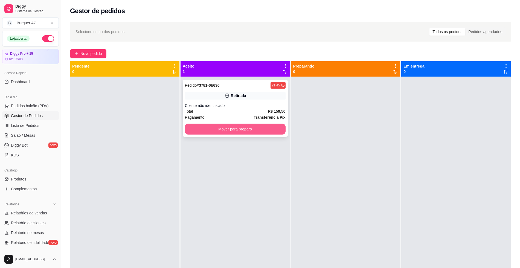
click at [256, 131] on button "Mover para preparo" at bounding box center [235, 129] width 101 height 11
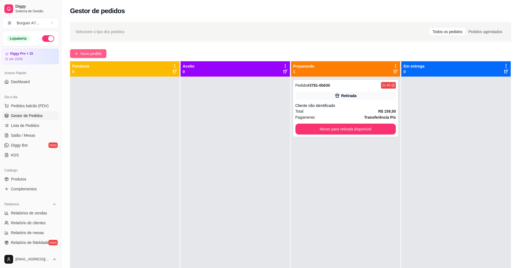
click at [97, 53] on span "Novo pedido" at bounding box center [91, 54] width 22 height 6
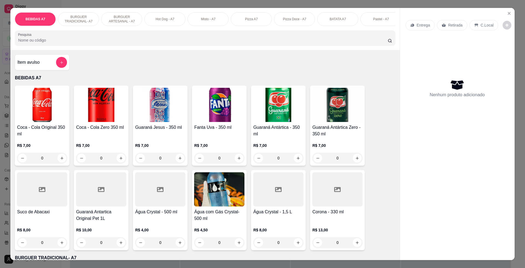
click at [50, 66] on div "Item avulso" at bounding box center [42, 62] width 50 height 11
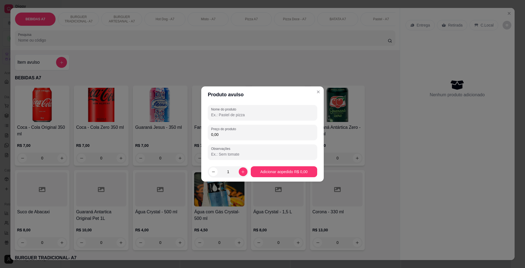
click at [268, 137] on input "0,00" at bounding box center [262, 134] width 103 height 5
type input "10,00"
click at [232, 113] on input "Nome do produto" at bounding box center [262, 114] width 103 height 5
type input "cvvb"
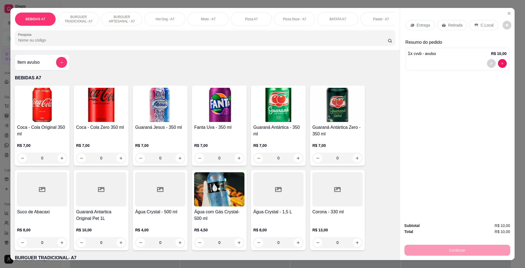
click at [454, 25] on p "Retirada" at bounding box center [455, 24] width 15 height 5
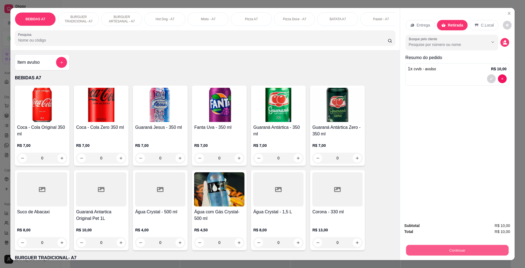
click at [456, 253] on button "Continuar" at bounding box center [457, 250] width 103 height 11
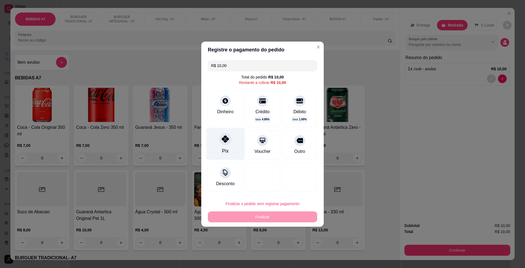
click at [212, 150] on div "Pix" at bounding box center [225, 144] width 39 height 32
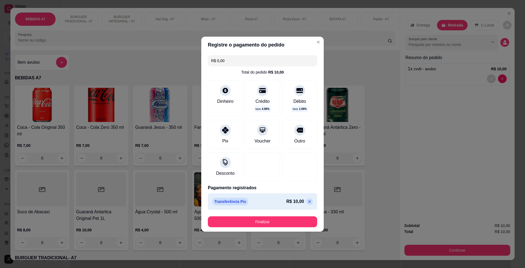
click at [282, 229] on footer "Finalizar" at bounding box center [262, 222] width 123 height 20
click at [282, 227] on button "Finalizar" at bounding box center [262, 221] width 109 height 11
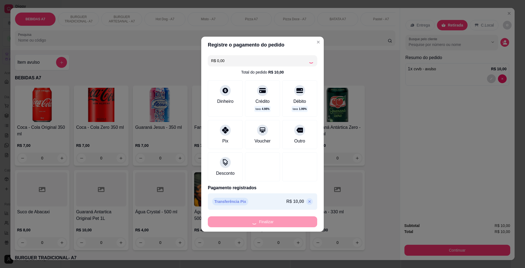
type input "-R$ 10,00"
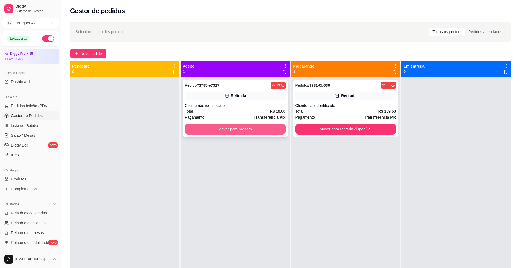
click at [268, 128] on button "Mover para preparo" at bounding box center [235, 129] width 101 height 11
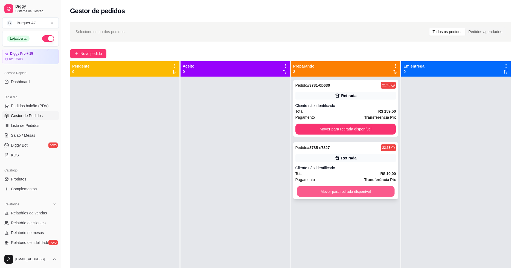
click at [383, 189] on button "Mover para retirada disponível" at bounding box center [346, 191] width 98 height 11
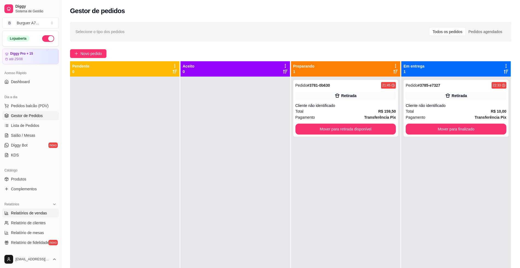
click at [33, 210] on span "Relatórios de vendas" at bounding box center [29, 212] width 36 height 5
select select "ALL"
select select "0"
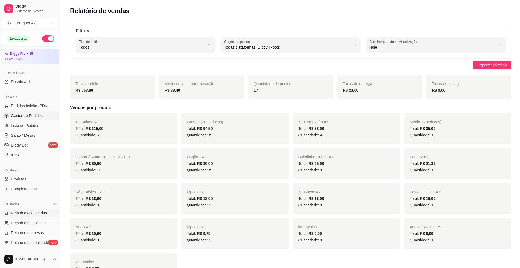
click at [47, 119] on link "Gestor de Pedidos" at bounding box center [30, 115] width 57 height 9
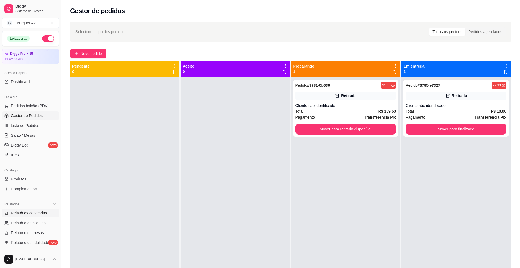
click at [28, 216] on link "Relatórios de vendas" at bounding box center [30, 213] width 57 height 9
select select "ALL"
select select "0"
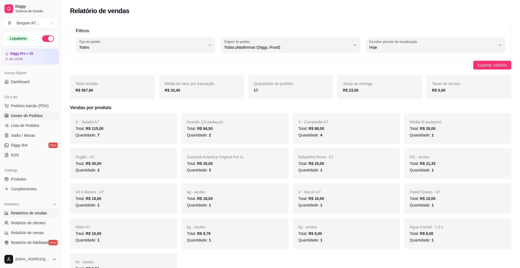
click at [42, 118] on link "Gestor de Pedidos" at bounding box center [30, 115] width 57 height 9
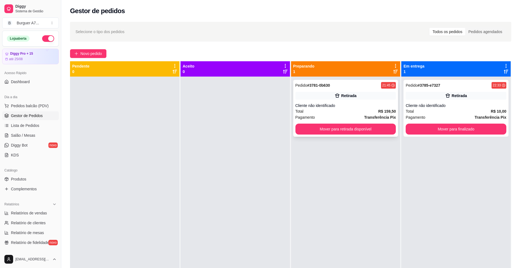
click at [355, 103] on div "Cliente não identificado" at bounding box center [345, 105] width 101 height 5
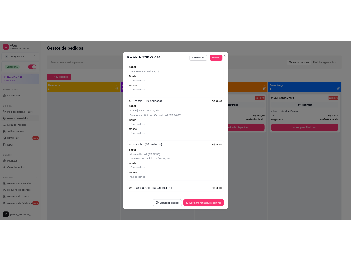
scroll to position [149, 0]
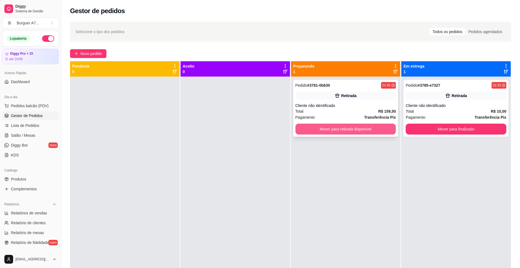
click at [382, 131] on button "Mover para retirada disponível" at bounding box center [345, 129] width 101 height 11
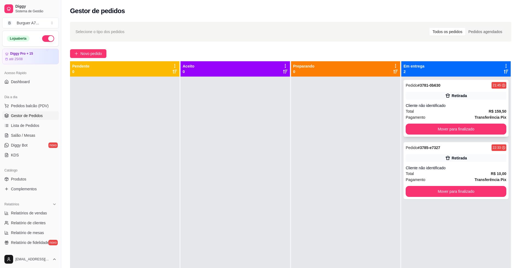
click at [495, 135] on div "Pedido # 3781-0b630 21:45 Retirada Cliente não identificado Total R$ 159,50 Pag…" at bounding box center [456, 108] width 105 height 57
click at [493, 130] on button "Mover para finalizado" at bounding box center [456, 129] width 101 height 11
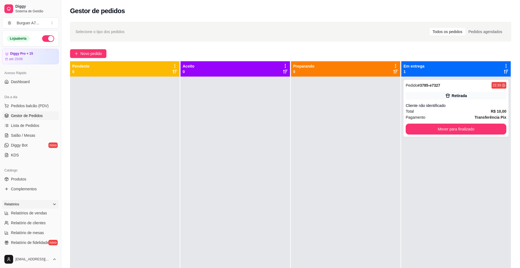
click at [48, 208] on div "Relatórios" at bounding box center [30, 204] width 57 height 9
click at [49, 208] on div "Relatórios" at bounding box center [30, 204] width 57 height 9
drag, startPoint x: 49, startPoint y: 218, endPoint x: 43, endPoint y: 218, distance: 6.3
click at [49, 218] on ul "Relatórios de vendas Relatório de clientes Relatório de mesas Relatório de fide…" at bounding box center [30, 228] width 57 height 38
click at [39, 217] on link "Relatórios de vendas" at bounding box center [30, 213] width 57 height 9
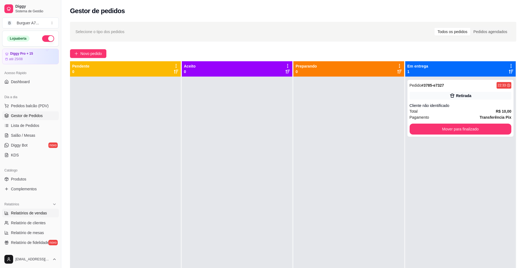
select select "ALL"
select select "0"
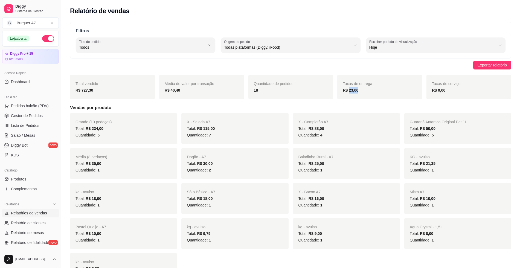
drag, startPoint x: 370, startPoint y: 91, endPoint x: 349, endPoint y: 93, distance: 21.2
click at [349, 93] on div "R$ 23,00" at bounding box center [380, 90] width 74 height 7
click at [47, 115] on link "Gestor de Pedidos" at bounding box center [30, 115] width 57 height 9
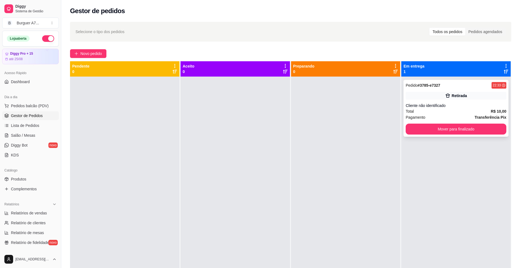
click at [474, 101] on div "Pedido # 3785-e7327 22:33 Retirada Cliente não identificado Total R$ 10,00 Paga…" at bounding box center [456, 108] width 105 height 57
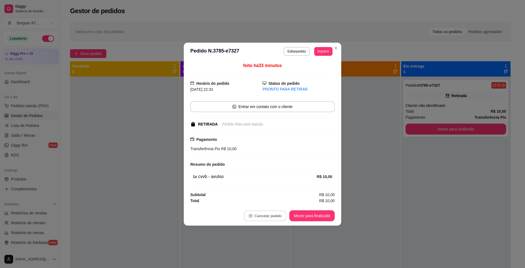
click at [276, 213] on button "Cancelar pedido" at bounding box center [265, 215] width 42 height 11
click at [280, 204] on button "Sim" at bounding box center [280, 202] width 21 height 11
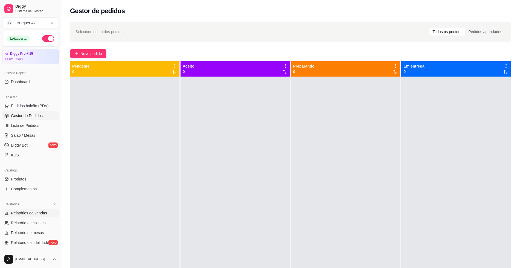
click at [21, 212] on span "Relatórios de vendas" at bounding box center [29, 212] width 36 height 5
select select "ALL"
select select "0"
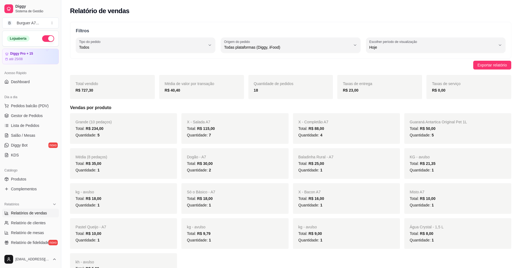
click at [219, 88] on div "R$ 40,40" at bounding box center [202, 90] width 74 height 7
